Goal: Transaction & Acquisition: Purchase product/service

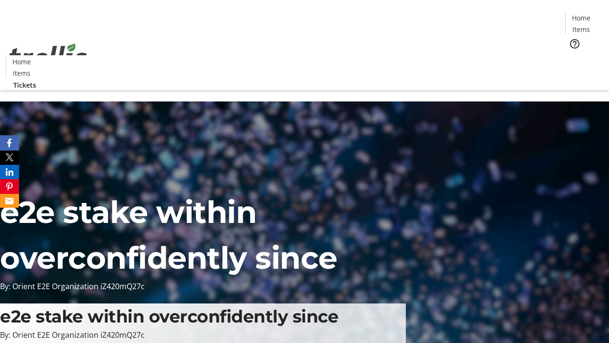
click at [573, 55] on span "Tickets" at bounding box center [584, 60] width 23 height 10
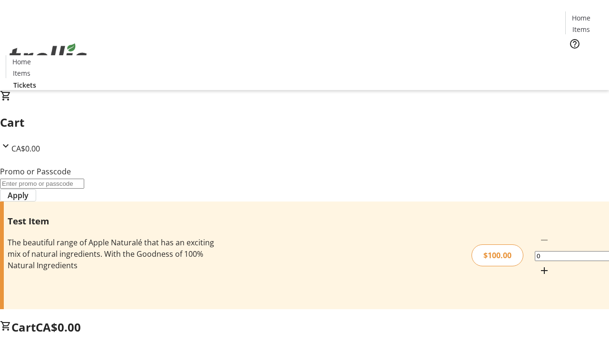
click at [539, 264] on mat-icon "Increment by one" at bounding box center [544, 269] width 11 height 11
type input "1"
type input "FLAT"
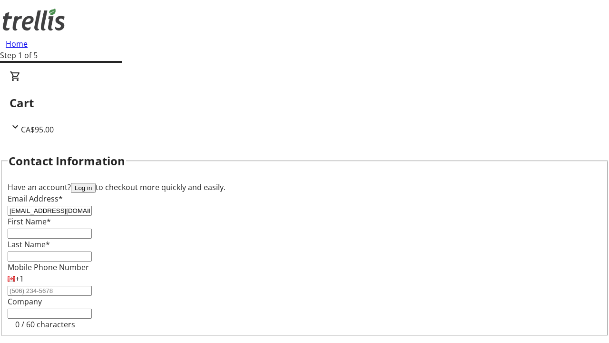
type input "[EMAIL_ADDRESS][DOMAIN_NAME]"
type input "[PERSON_NAME]"
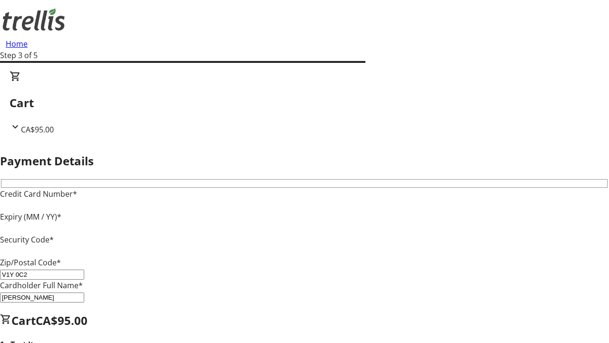
type input "V1Y 0C2"
